Goal: Task Accomplishment & Management: Complete application form

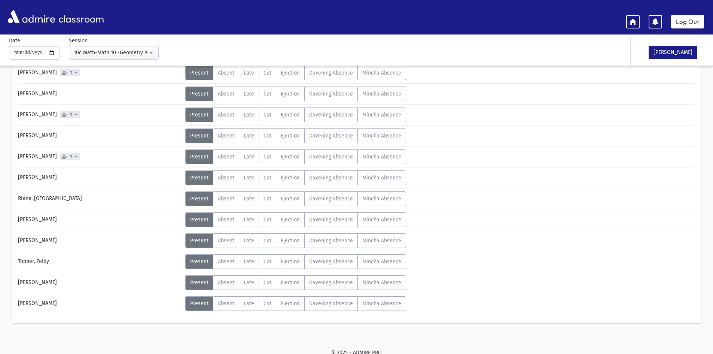
scroll to position [269, 0]
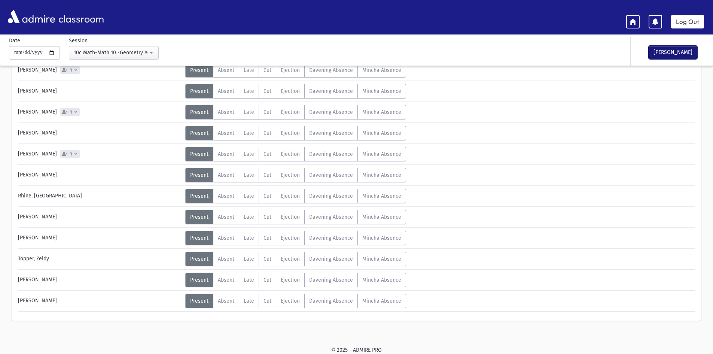
click at [662, 52] on button "[PERSON_NAME]" at bounding box center [672, 52] width 49 height 13
click at [131, 54] on div "10c Math-Math 10 -Geometry A(12:49PM-1:31PM)" at bounding box center [111, 53] width 74 height 8
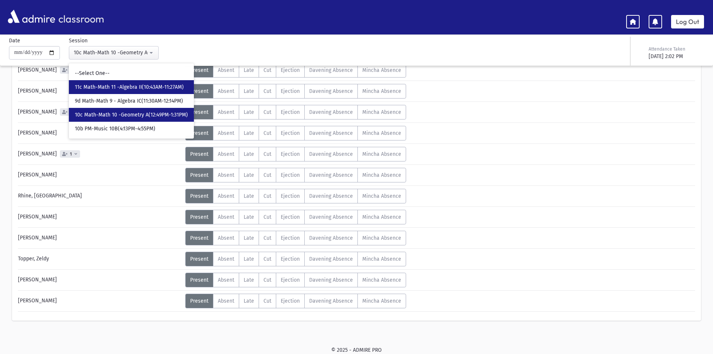
click at [125, 86] on span "11c Math-Math 11 -Algebra II(10:43AM-11:27AM)" at bounding box center [129, 86] width 109 height 7
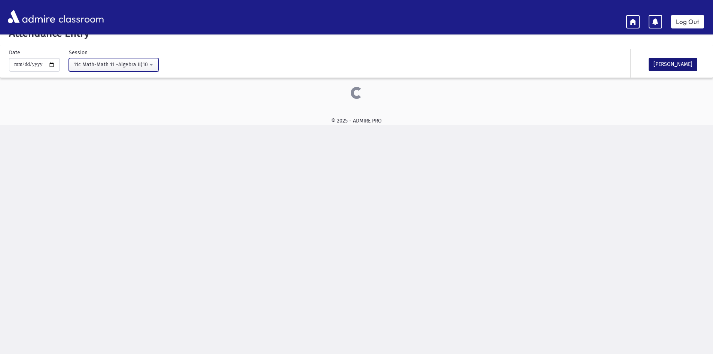
scroll to position [144, 0]
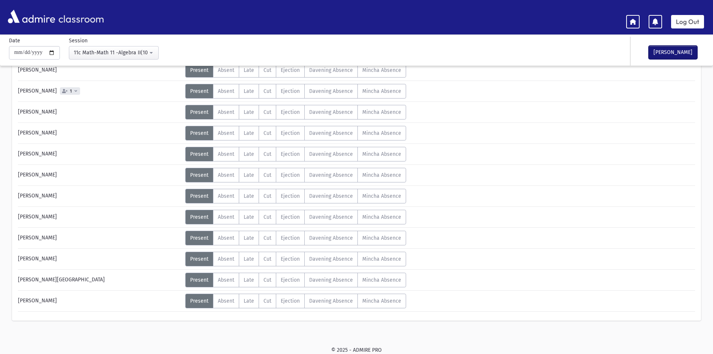
click at [665, 51] on button "[PERSON_NAME]" at bounding box center [672, 52] width 49 height 13
click at [132, 51] on div "11c Math-Math 11 -Algebra II(10:43AM-11:27AM)" at bounding box center [111, 53] width 74 height 8
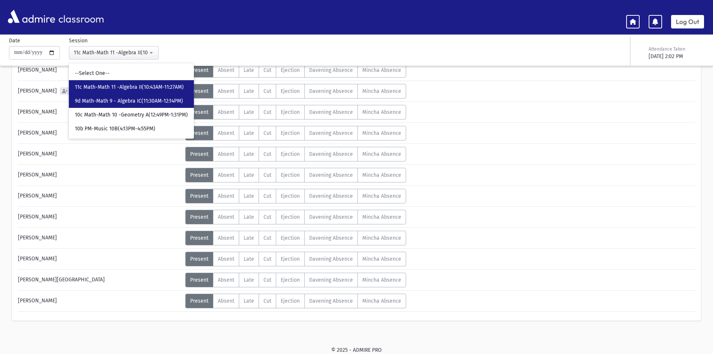
click at [123, 100] on span "9d Math-Math 9 - Algebra IC(11:30AM-12:14PM)" at bounding box center [129, 100] width 108 height 7
select select "****"
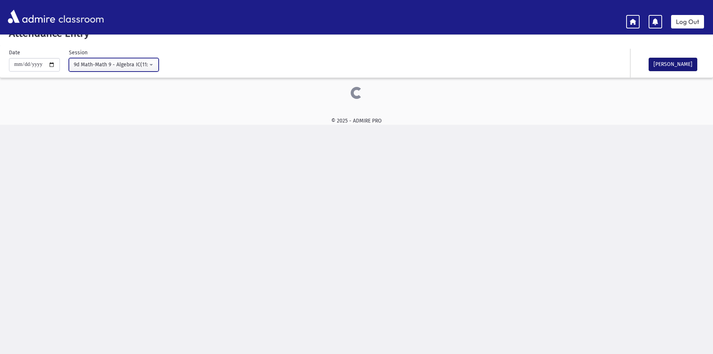
scroll to position [144, 0]
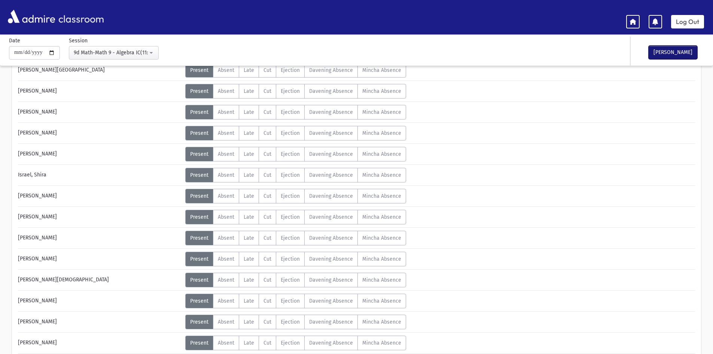
click at [669, 53] on button "[PERSON_NAME]" at bounding box center [672, 52] width 49 height 13
click at [686, 18] on link "Log Out" at bounding box center [687, 21] width 33 height 13
